Goal: Information Seeking & Learning: Learn about a topic

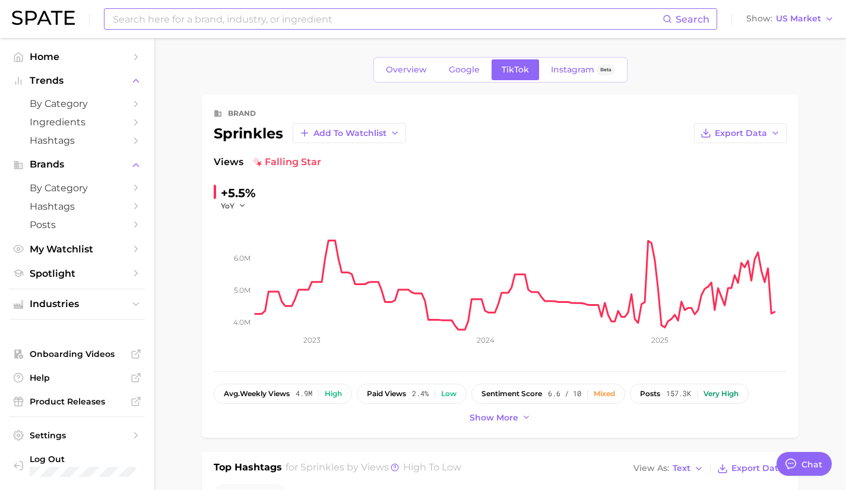
click at [415, 19] on input at bounding box center [387, 19] width 551 height 20
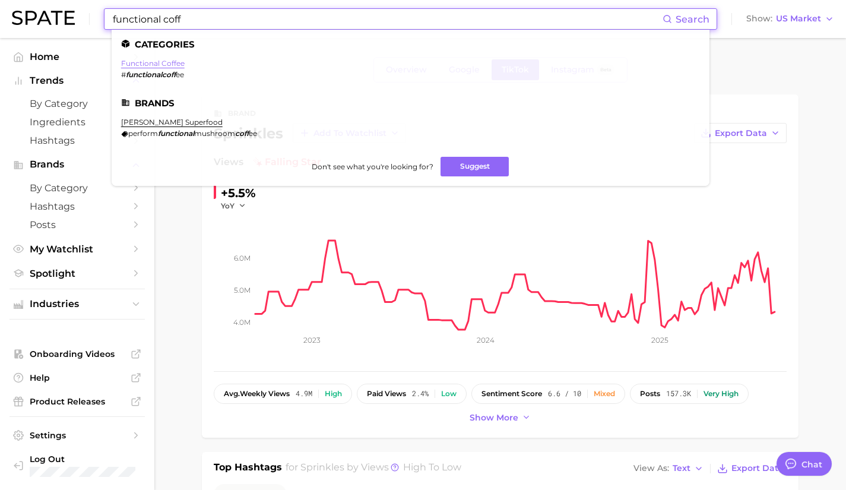
type input "functional coff"
click at [165, 65] on link "functional coffee" at bounding box center [153, 63] width 64 height 9
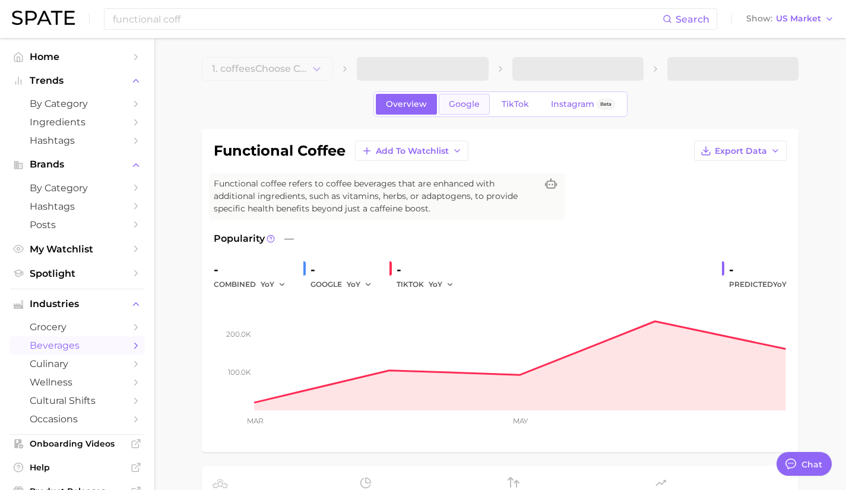
click at [470, 107] on span "Google" at bounding box center [464, 104] width 31 height 10
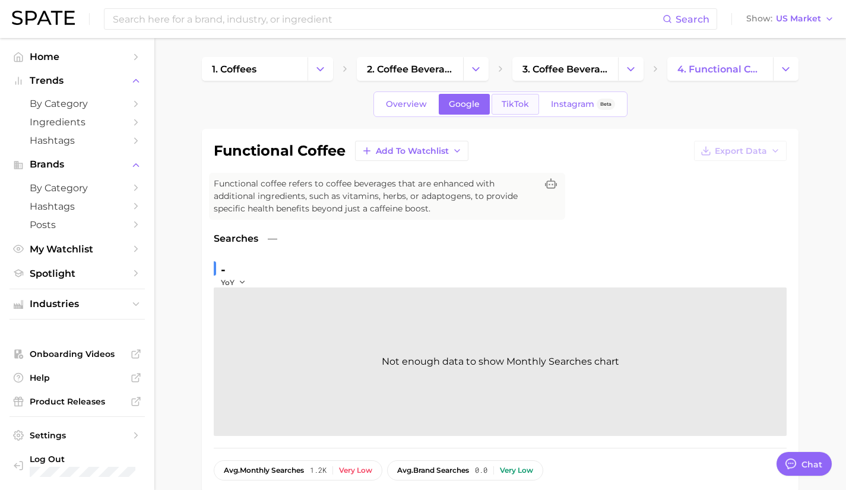
click at [512, 107] on span "TikTok" at bounding box center [515, 104] width 27 height 10
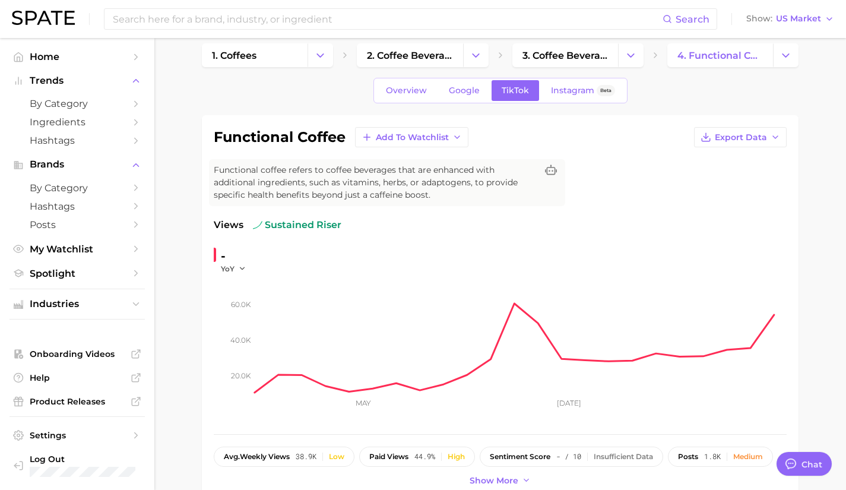
scroll to position [12, 0]
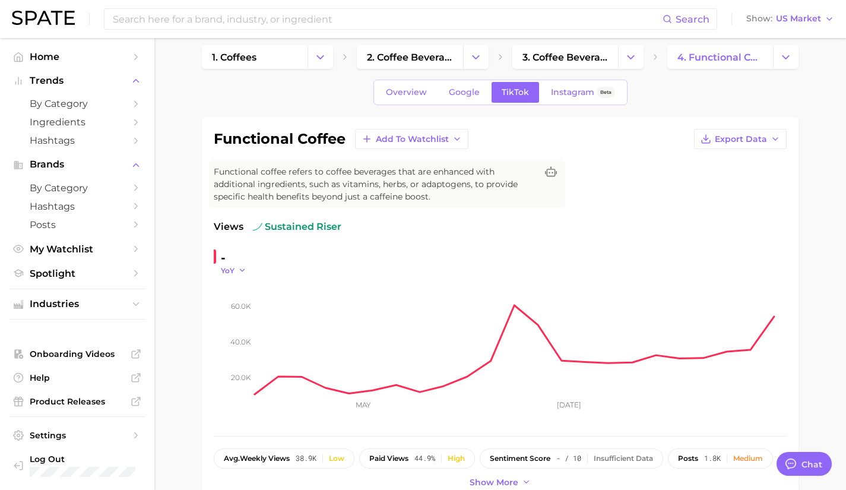
click at [243, 271] on icon "button" at bounding box center [242, 270] width 8 height 8
click at [199, 25] on input at bounding box center [387, 19] width 551 height 20
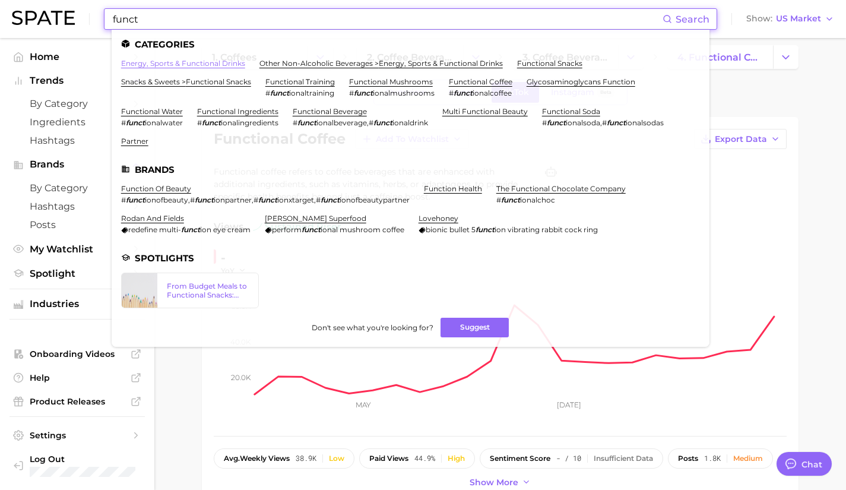
type input "funct"
click at [200, 64] on link "energy, sports & functional drinks" at bounding box center [183, 63] width 124 height 9
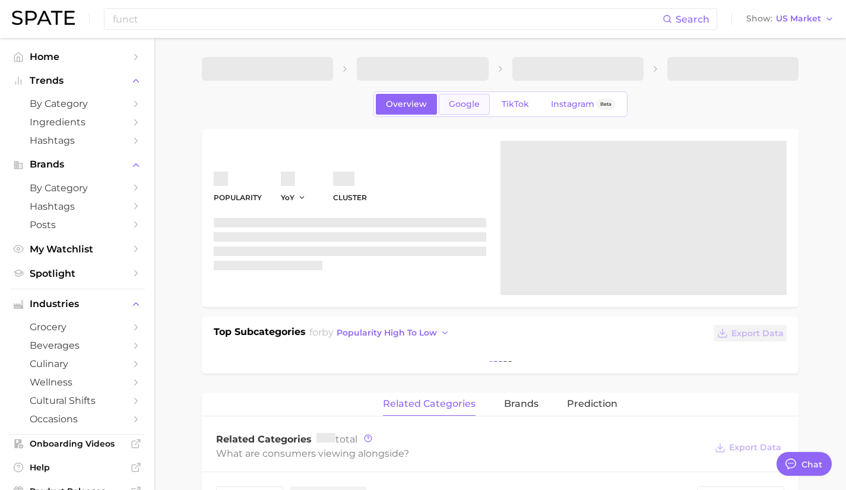
click at [466, 106] on span "Google" at bounding box center [464, 104] width 31 height 10
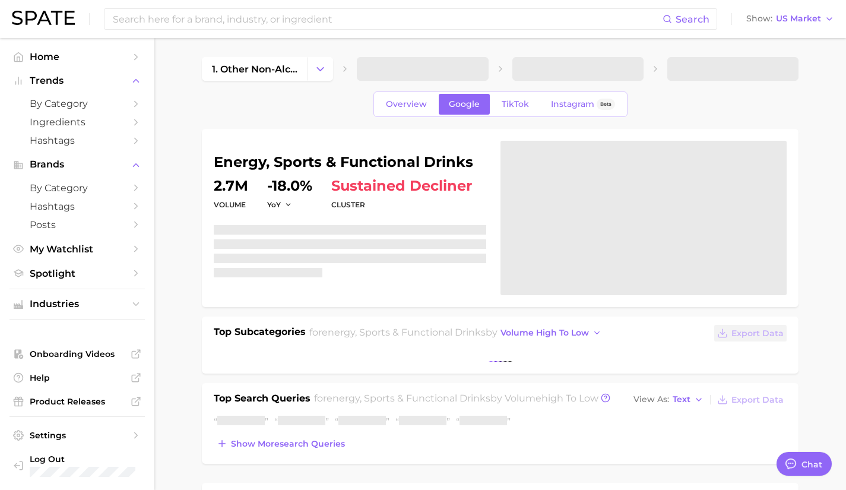
type textarea "x"
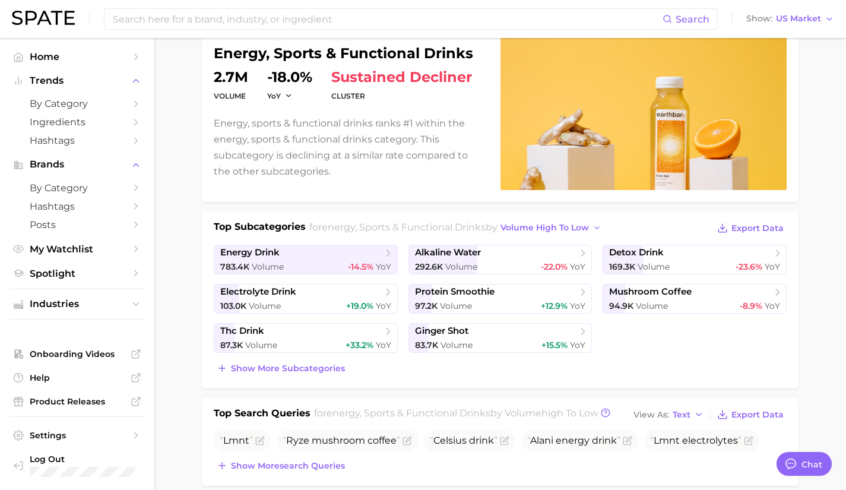
scroll to position [123, 0]
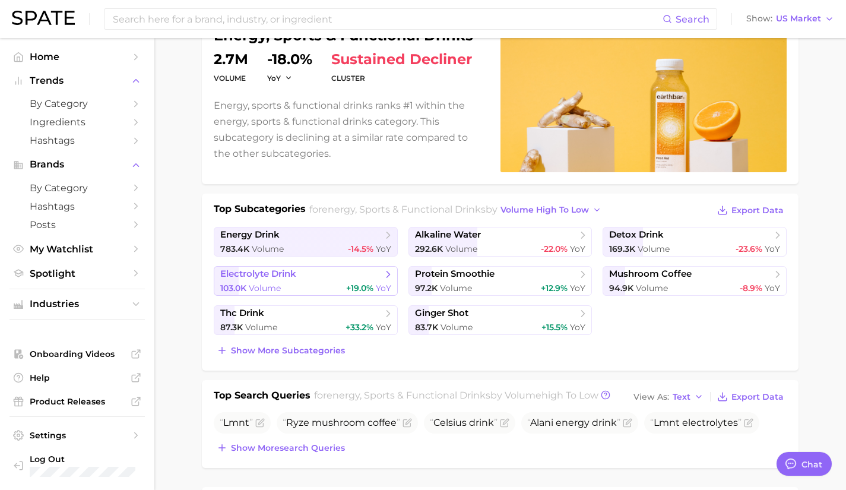
click at [313, 285] on div "103.0k Volume +19.0% YoY" at bounding box center [305, 288] width 171 height 11
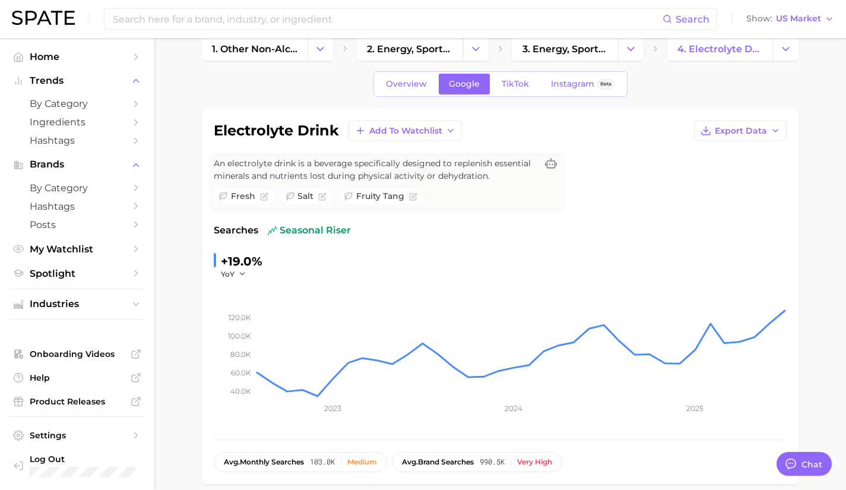
scroll to position [18, 0]
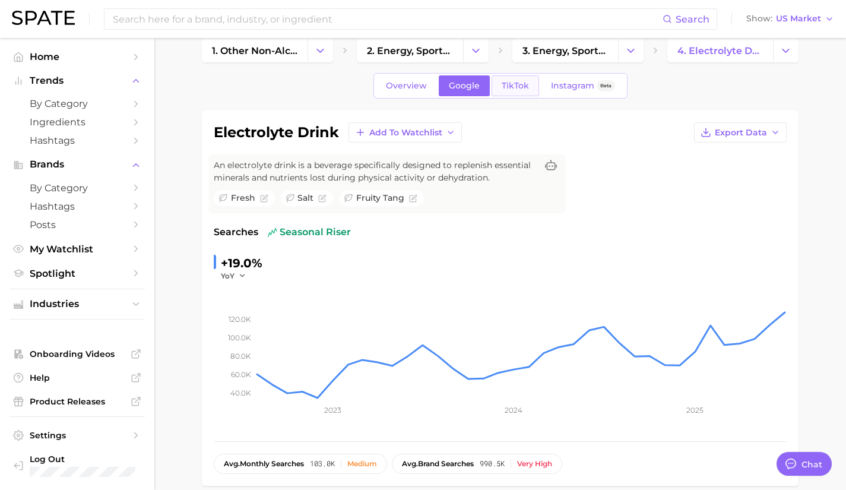
click at [515, 87] on span "TikTok" at bounding box center [515, 86] width 27 height 10
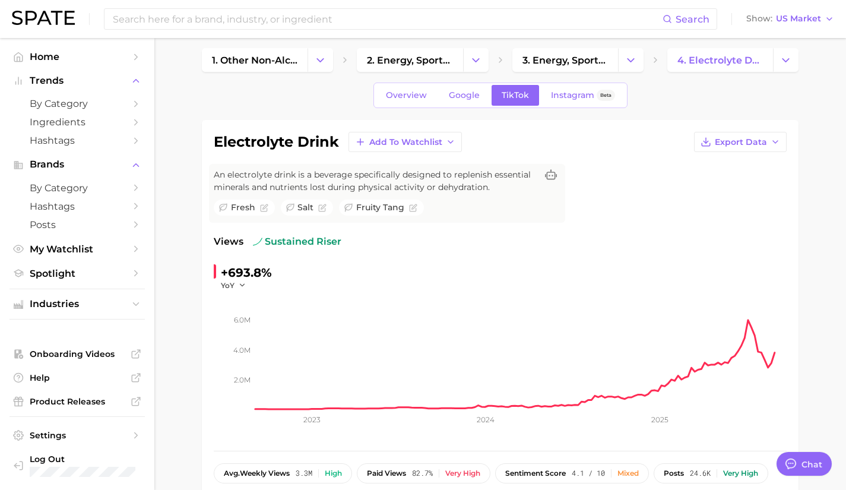
scroll to position [8, 0]
click at [464, 91] on link "Google" at bounding box center [464, 96] width 51 height 21
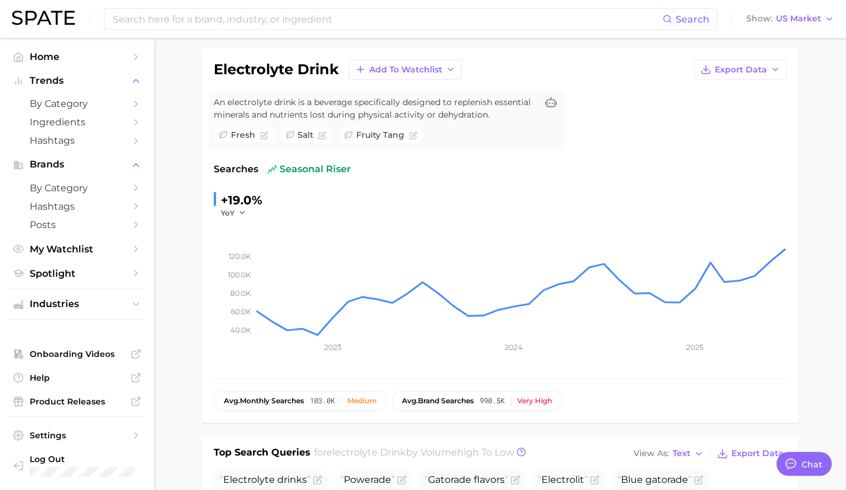
scroll to position [90, 0]
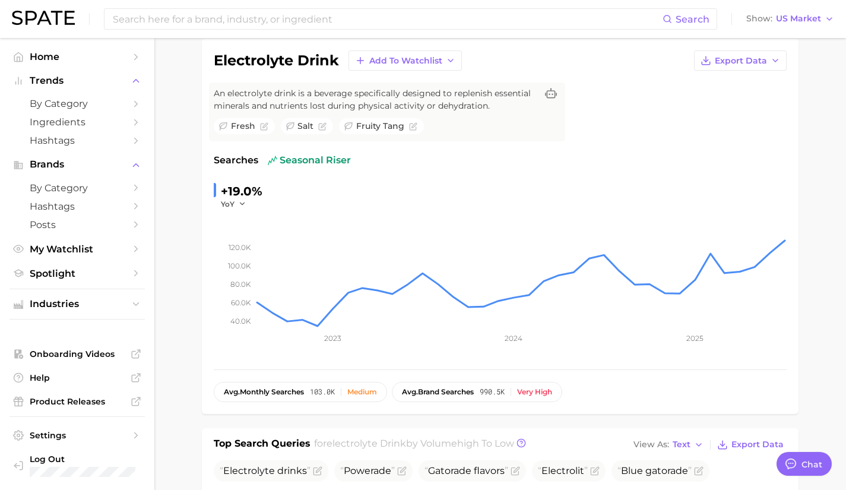
click at [0, 195] on nav "Home Trends by Category Ingredients Hashtags Brands by Category Hashtags Posts …" at bounding box center [77, 264] width 154 height 452
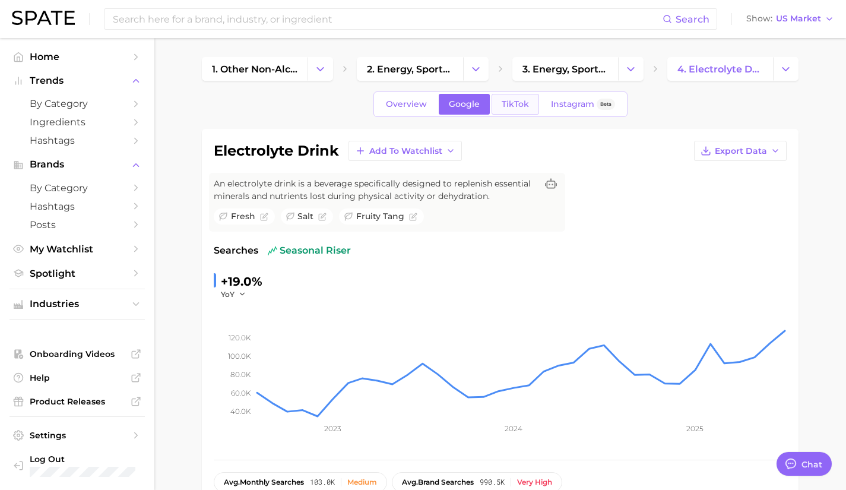
click at [513, 102] on span "TikTok" at bounding box center [515, 104] width 27 height 10
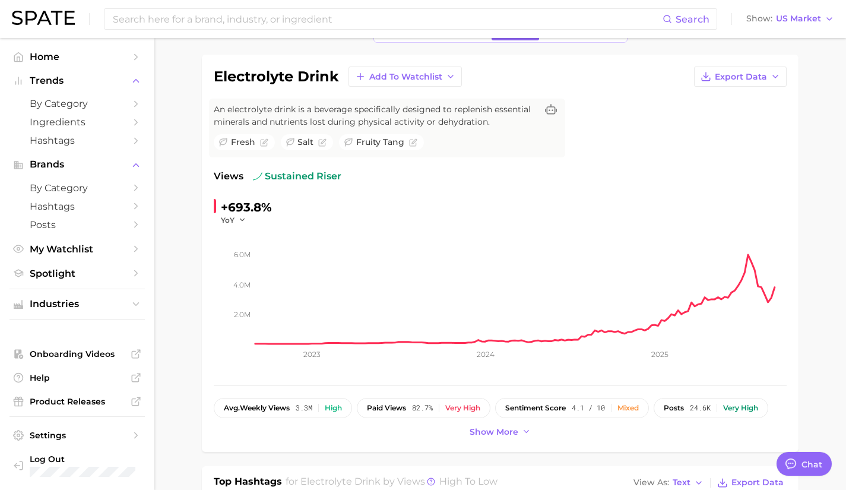
scroll to position [75, 0]
